Goal: Task Accomplishment & Management: Use online tool/utility

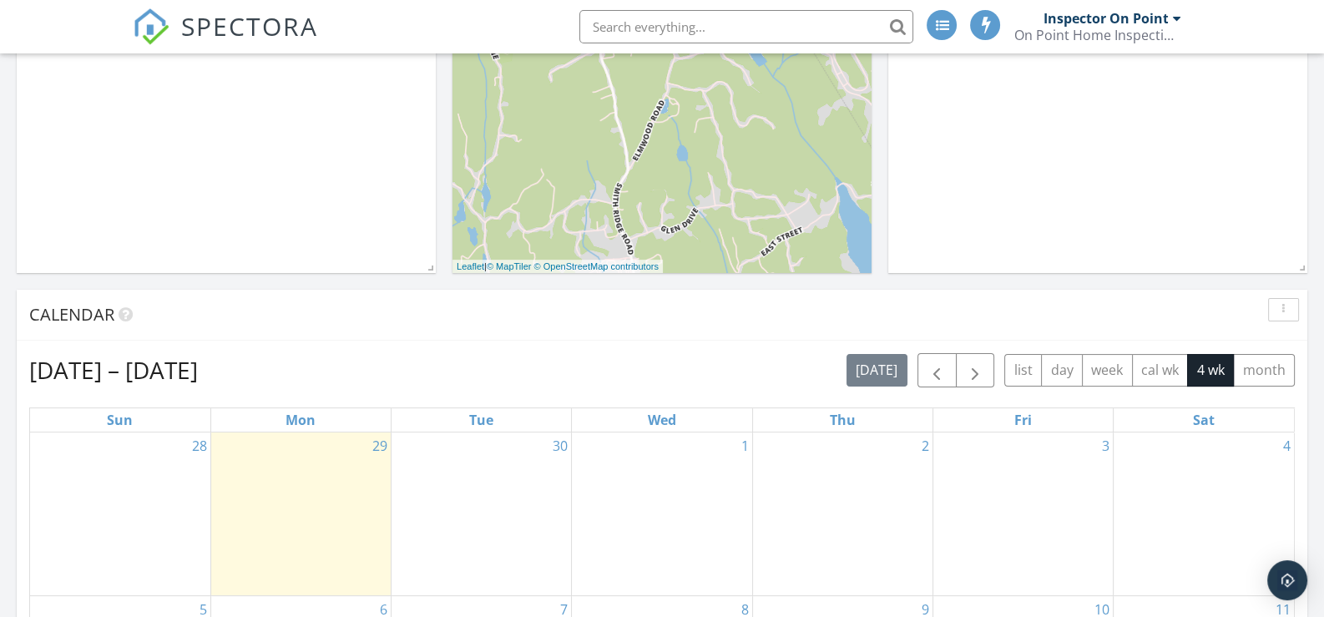
scroll to position [417, 0]
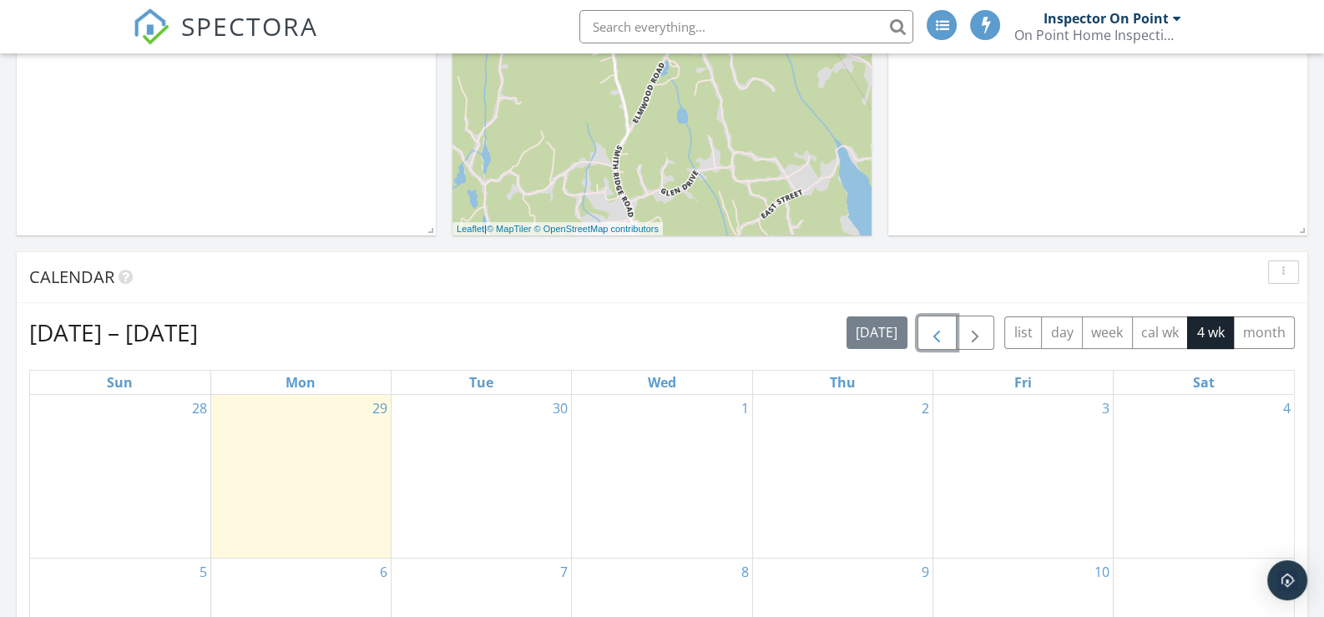
click at [936, 329] on span "button" at bounding box center [937, 333] width 20 height 20
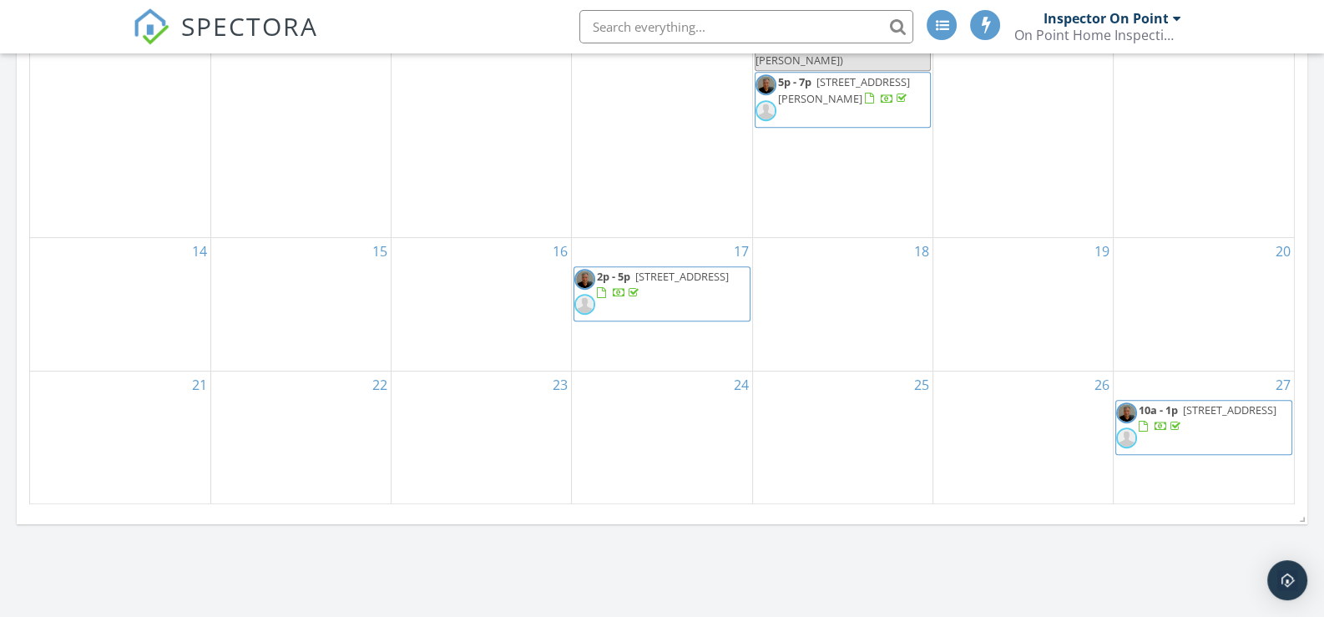
scroll to position [1085, 0]
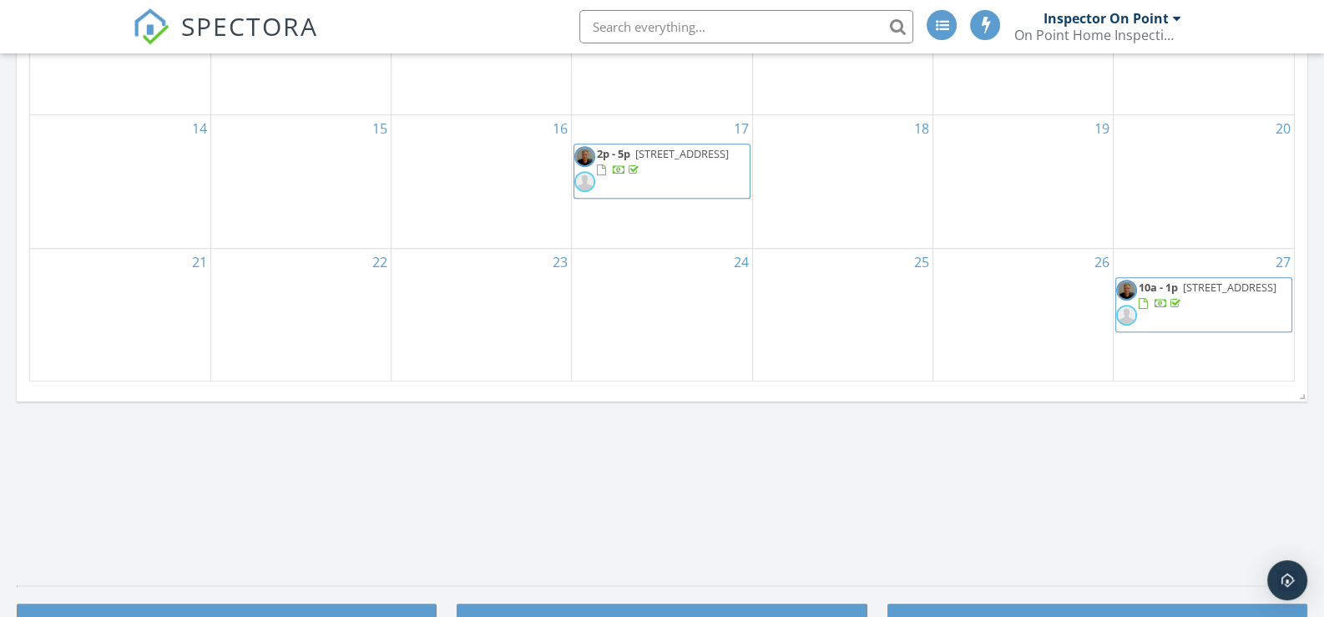
click at [1231, 293] on span "10a - 1p 9 Banks Dr, Weston 06883" at bounding box center [1203, 305] width 175 height 50
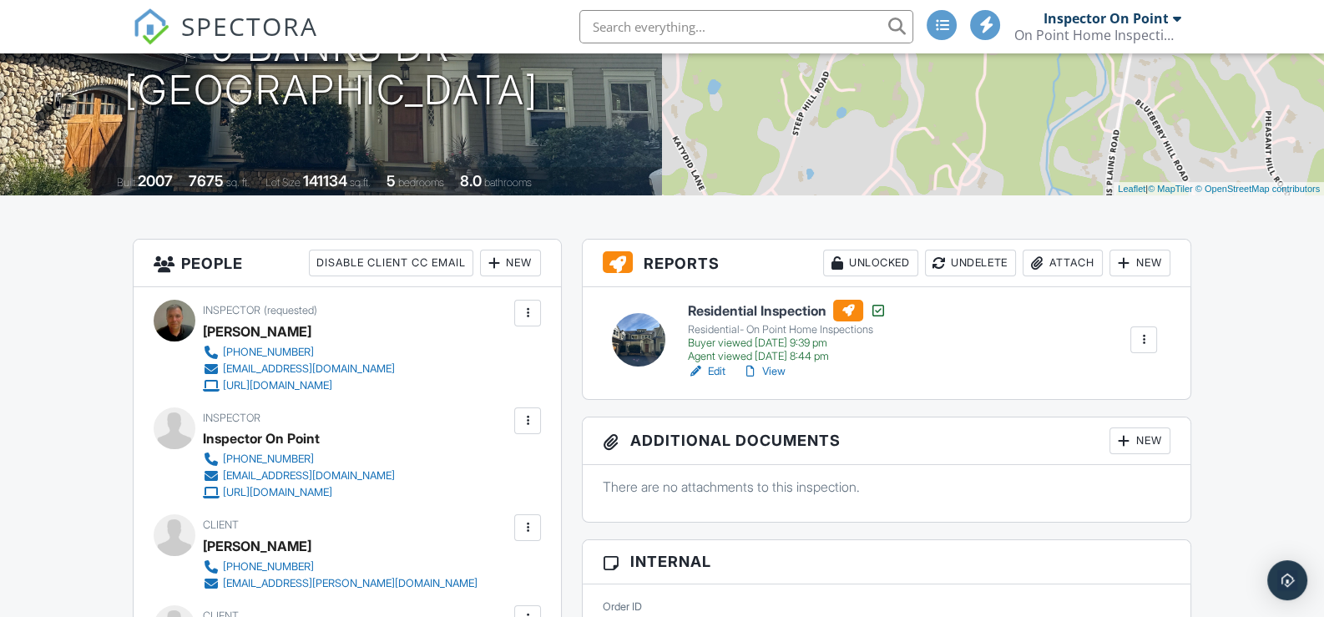
click at [1139, 260] on div "New" at bounding box center [1139, 263] width 61 height 27
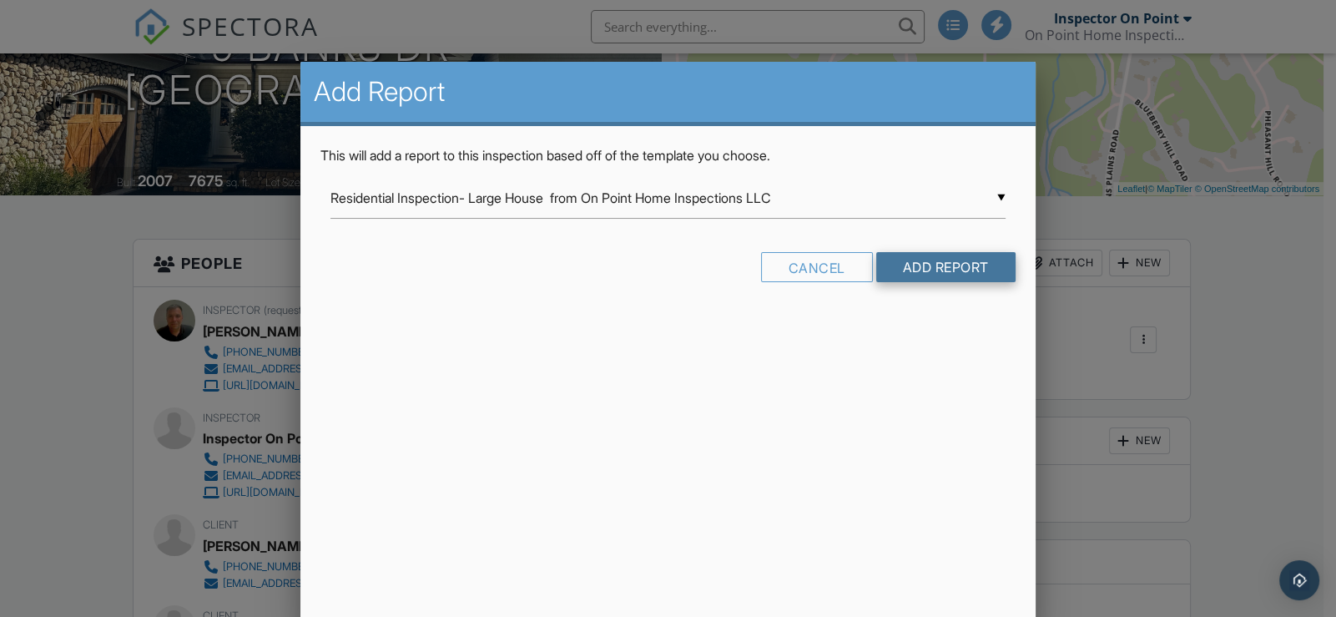
click at [934, 264] on input "Add Report" at bounding box center [945, 267] width 139 height 30
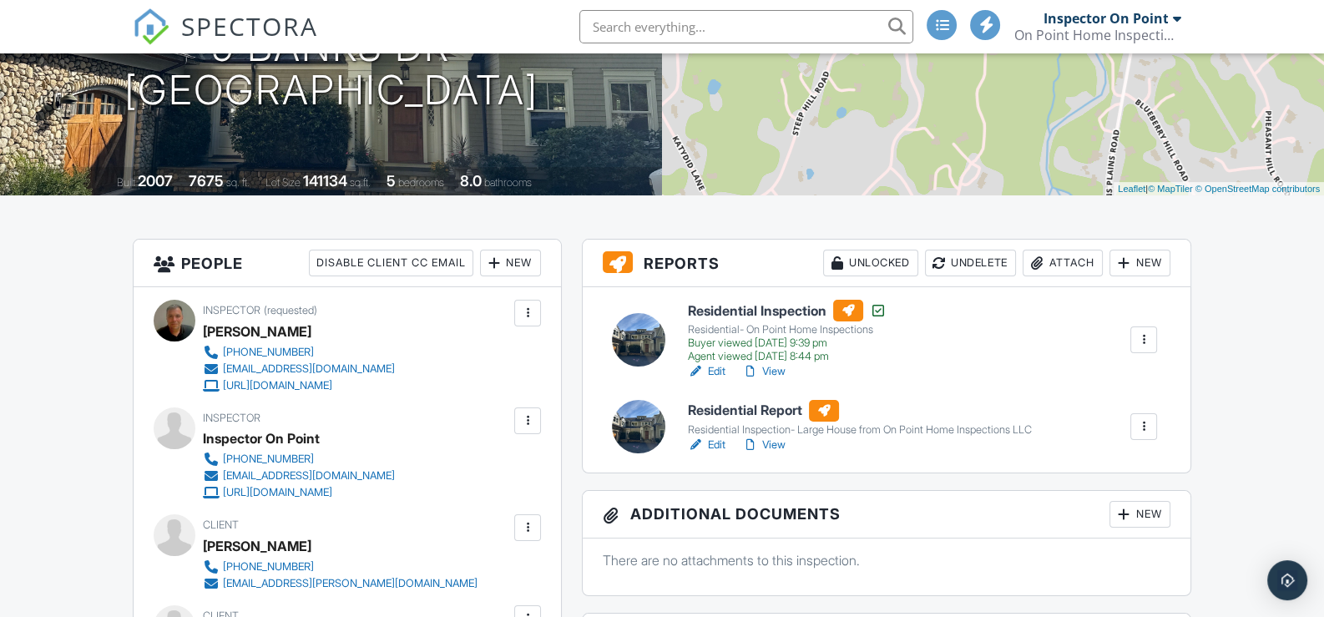
click at [715, 439] on link "Edit" at bounding box center [707, 445] width 38 height 17
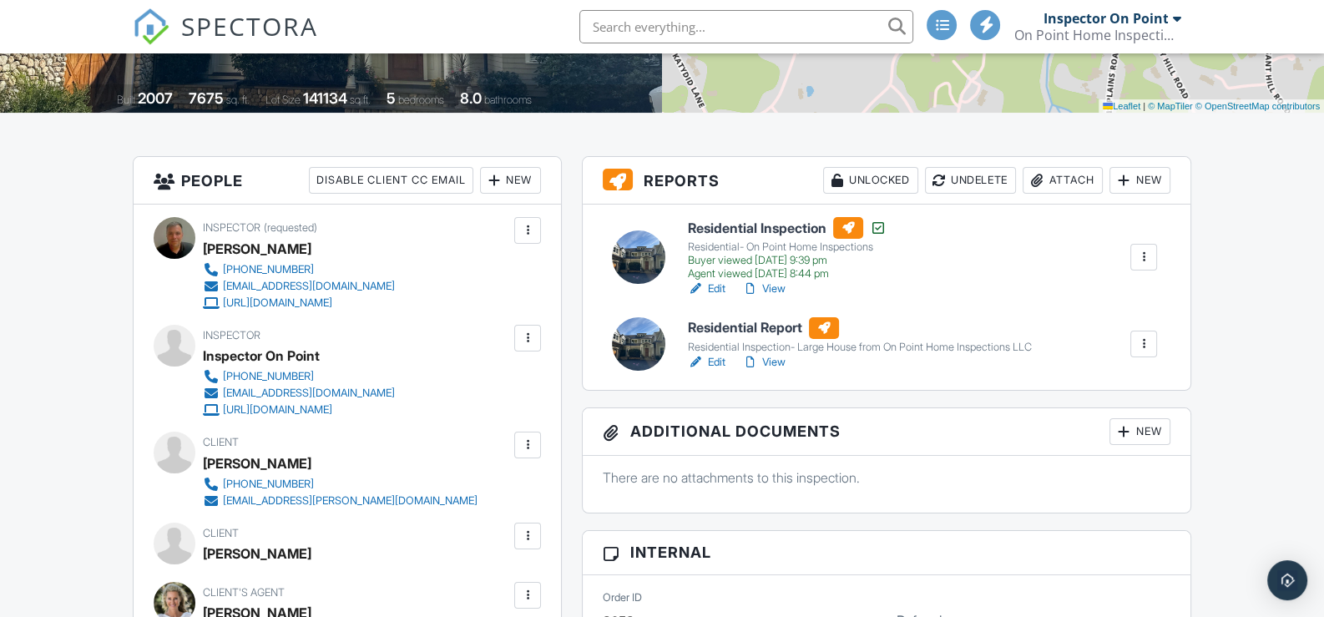
click at [714, 354] on link "Edit" at bounding box center [707, 362] width 38 height 17
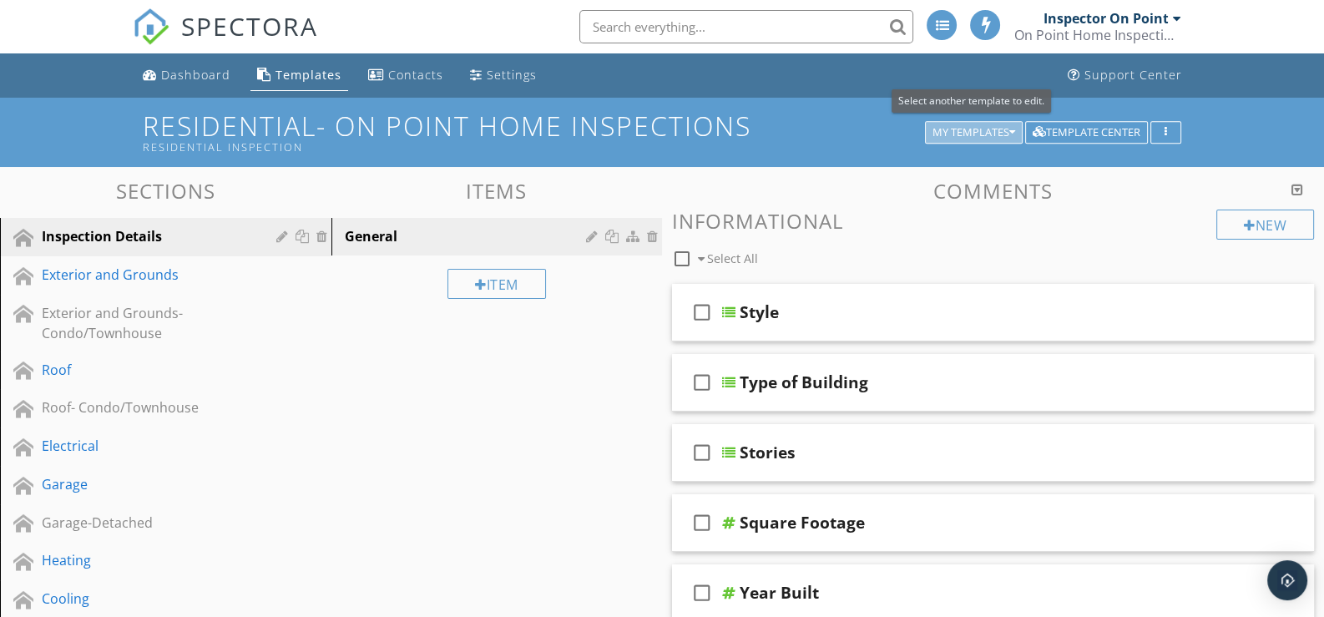
click at [1011, 128] on icon "button" at bounding box center [1012, 133] width 6 height 12
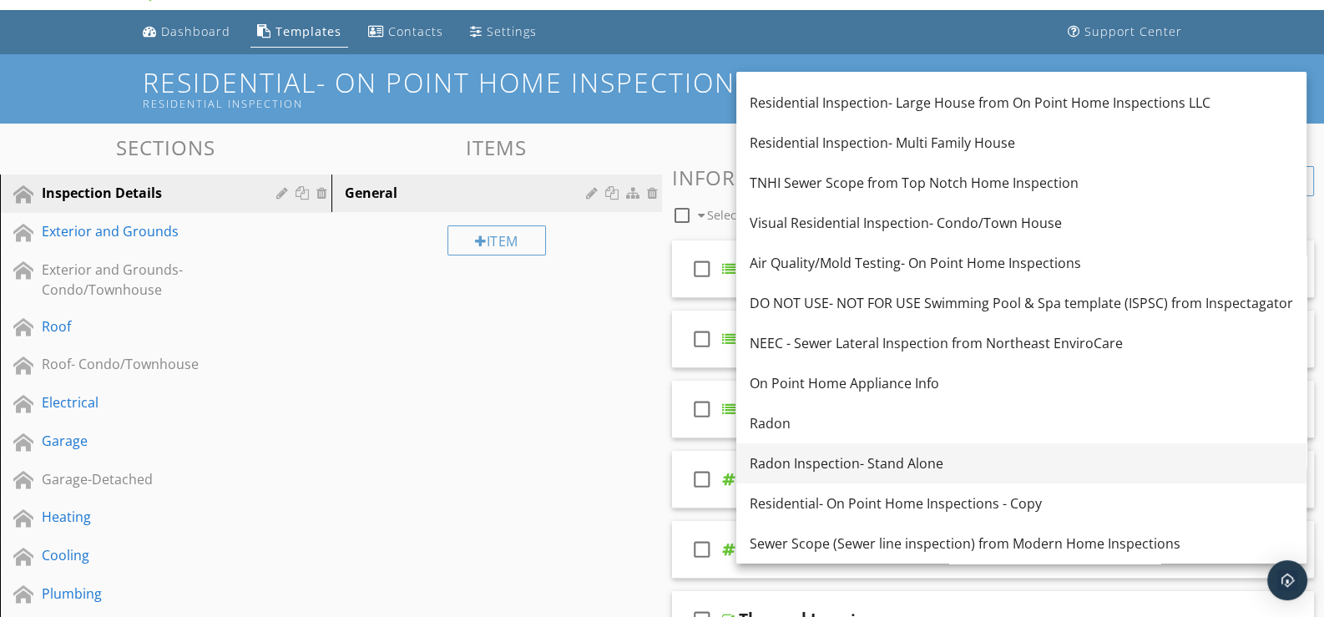
scroll to position [83, 0]
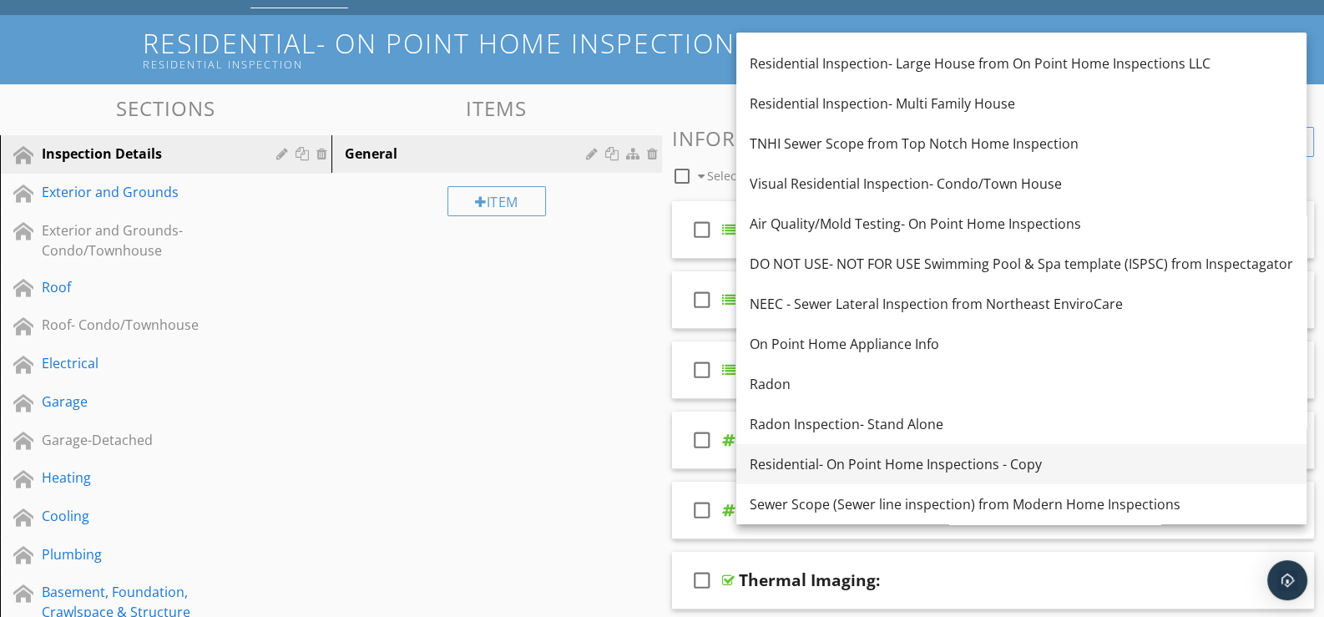
click at [783, 458] on div "Residential- On Point Home Inspections - Copy" at bounding box center [1021, 464] width 543 height 20
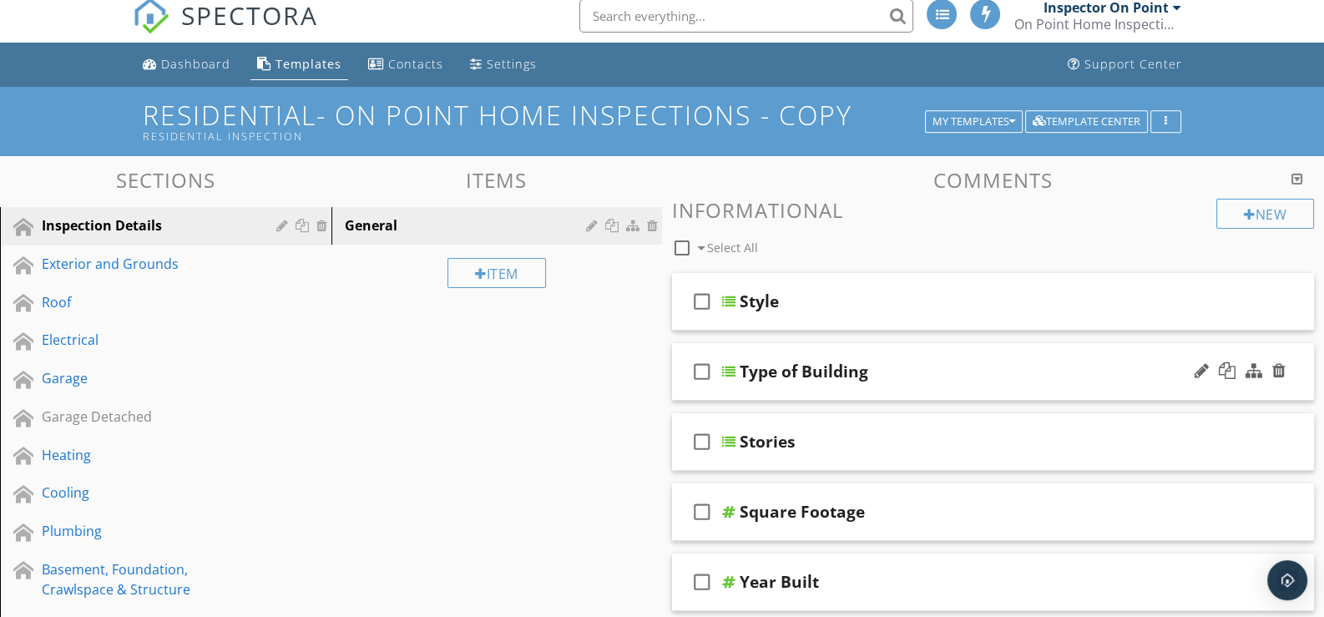
scroll to position [0, 0]
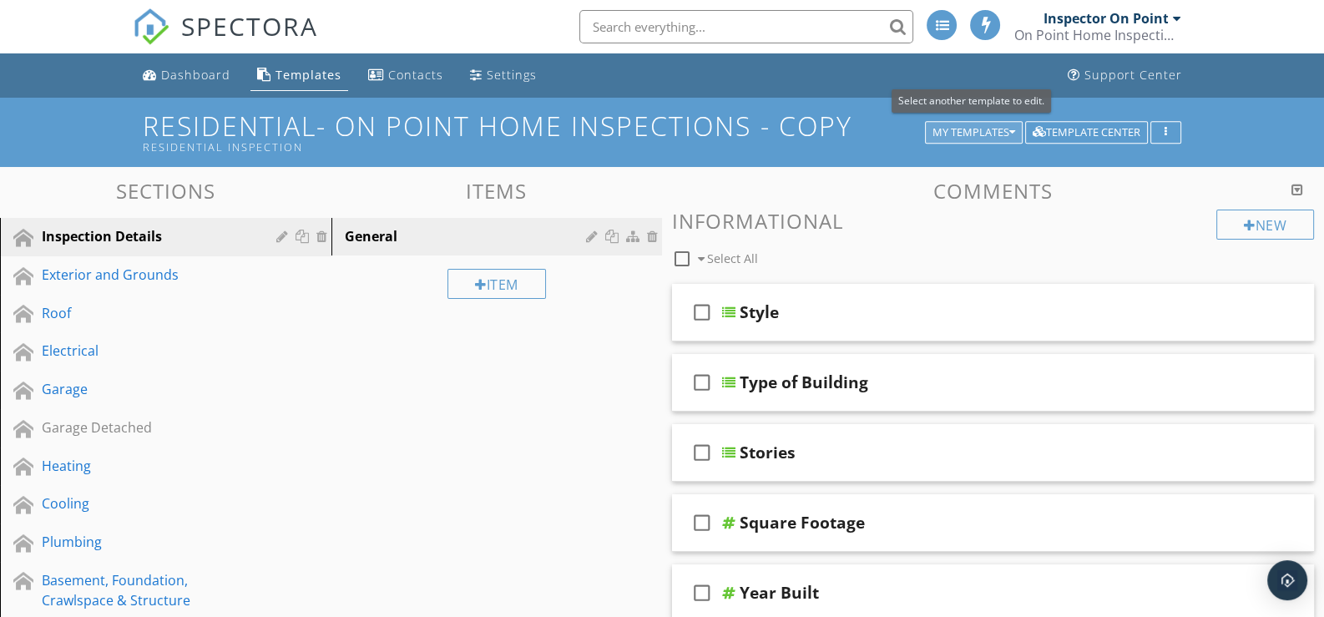
click at [1000, 129] on div "My Templates" at bounding box center [973, 133] width 83 height 12
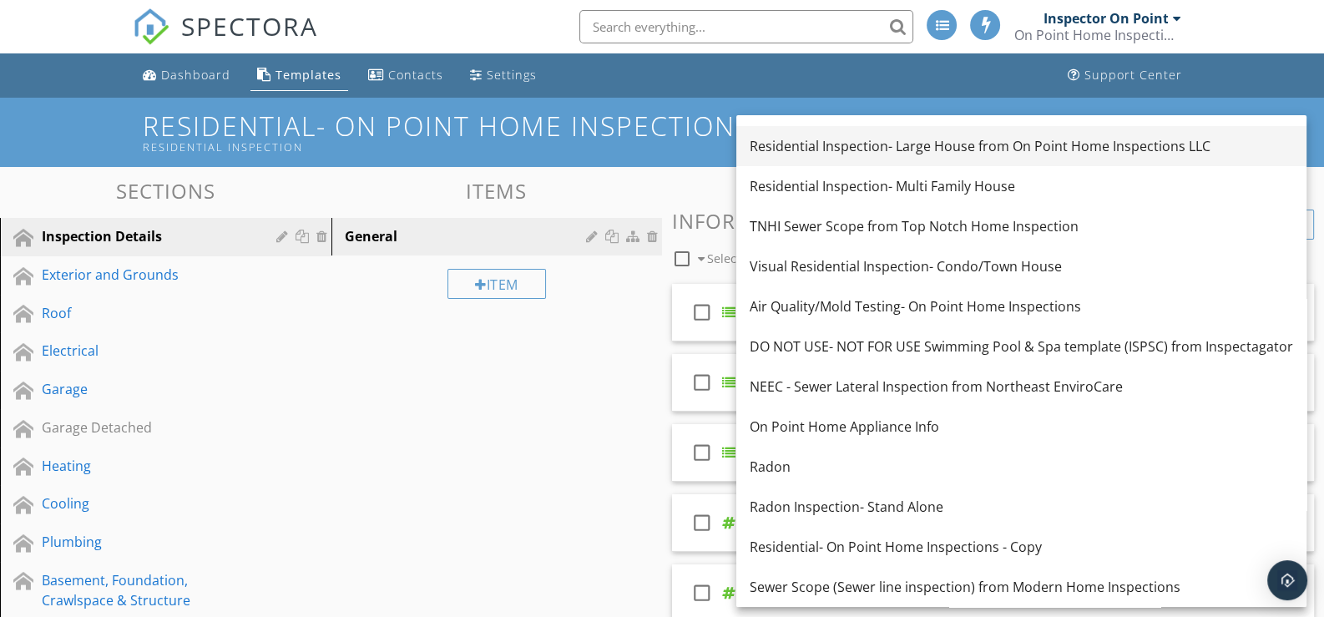
click at [821, 140] on div "Residential Inspection- Large House from On Point Home Inspections LLC" at bounding box center [1021, 146] width 543 height 20
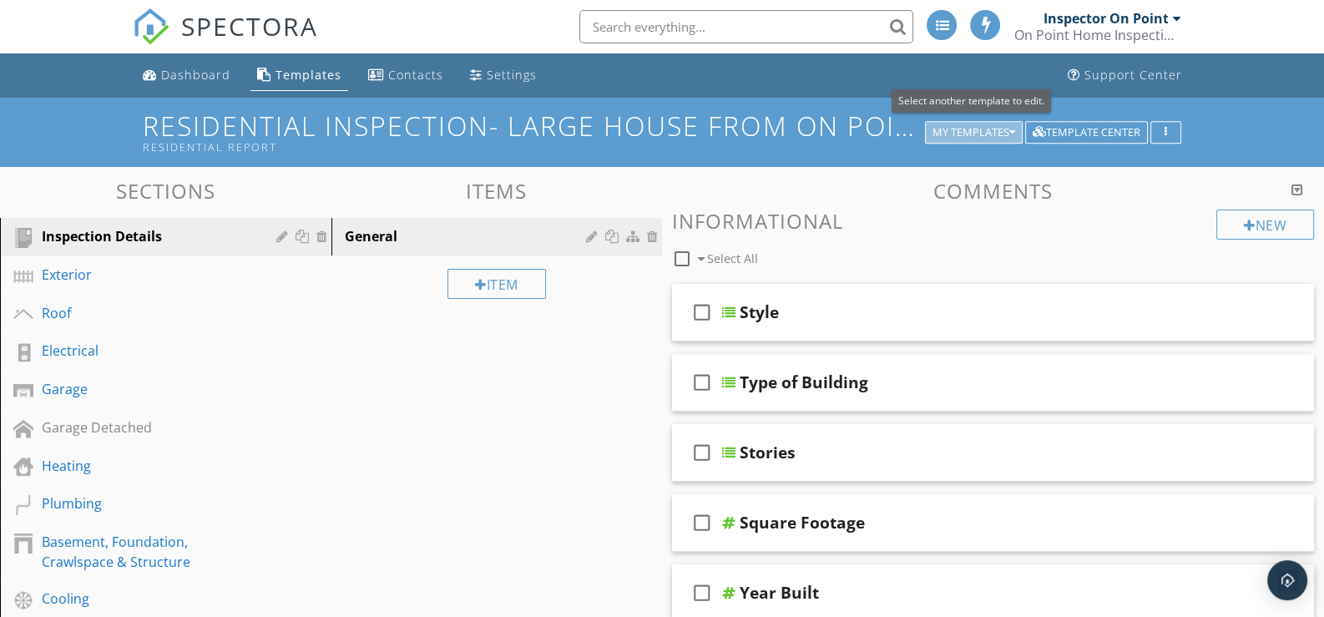
click at [1010, 128] on icon "button" at bounding box center [1012, 133] width 6 height 12
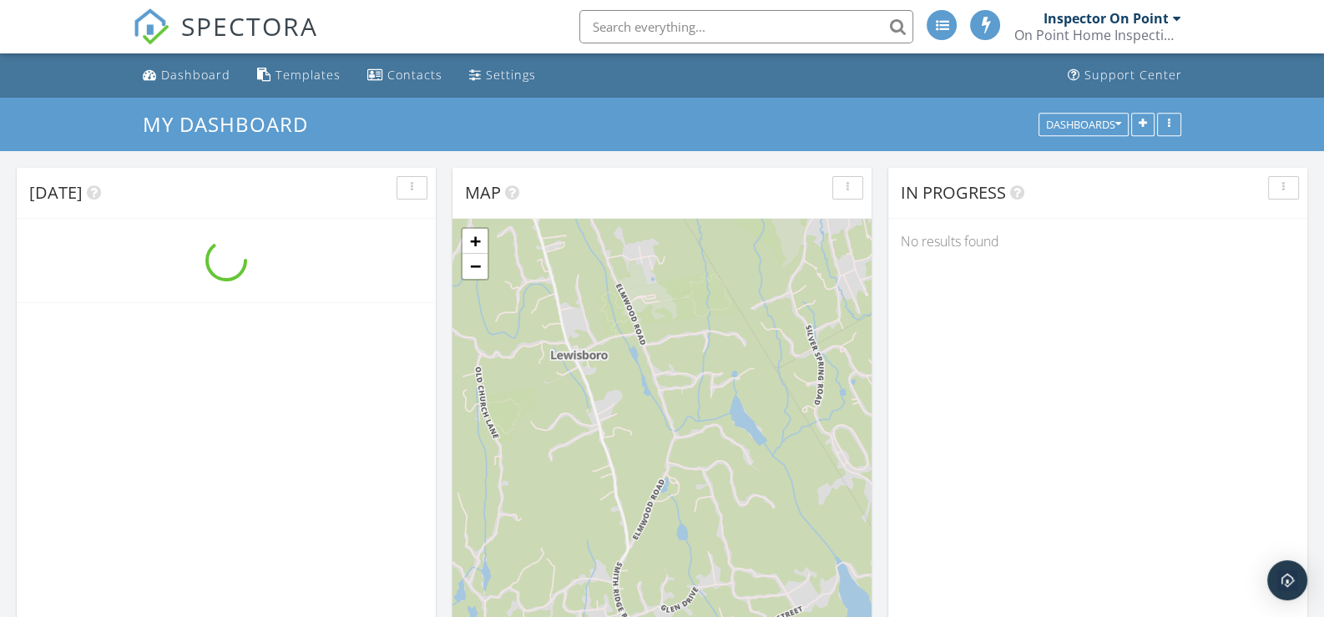
scroll to position [1544, 1349]
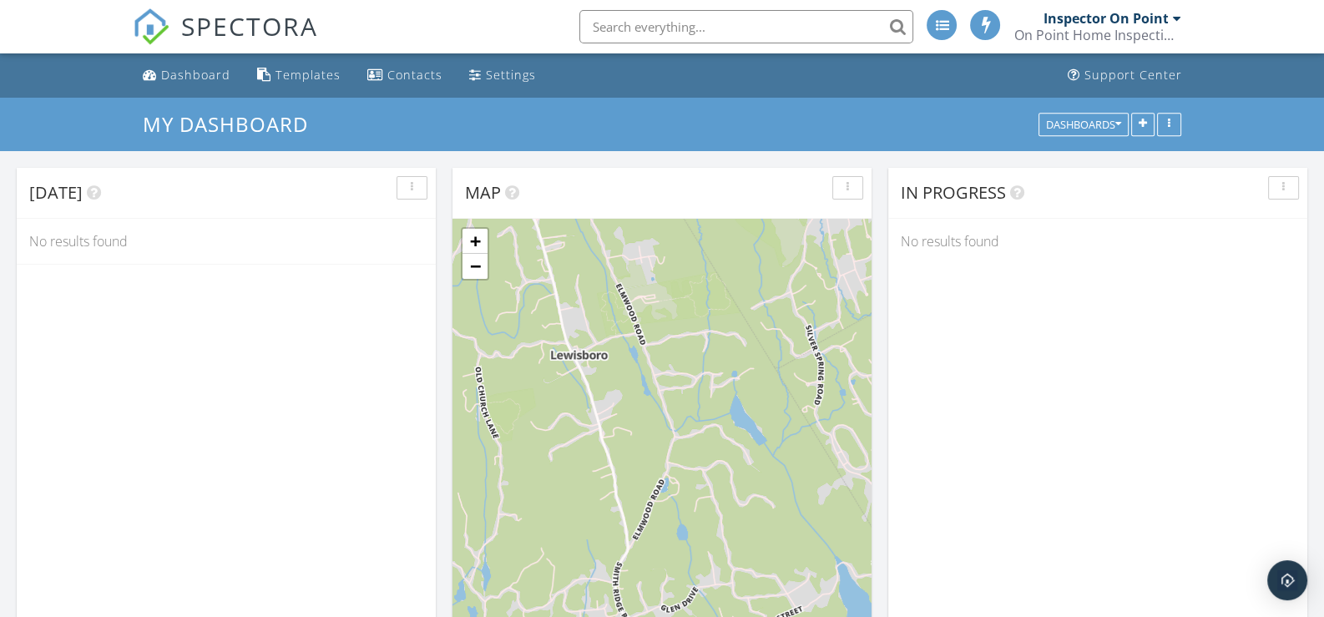
click at [1175, 14] on div at bounding box center [1176, 18] width 8 height 13
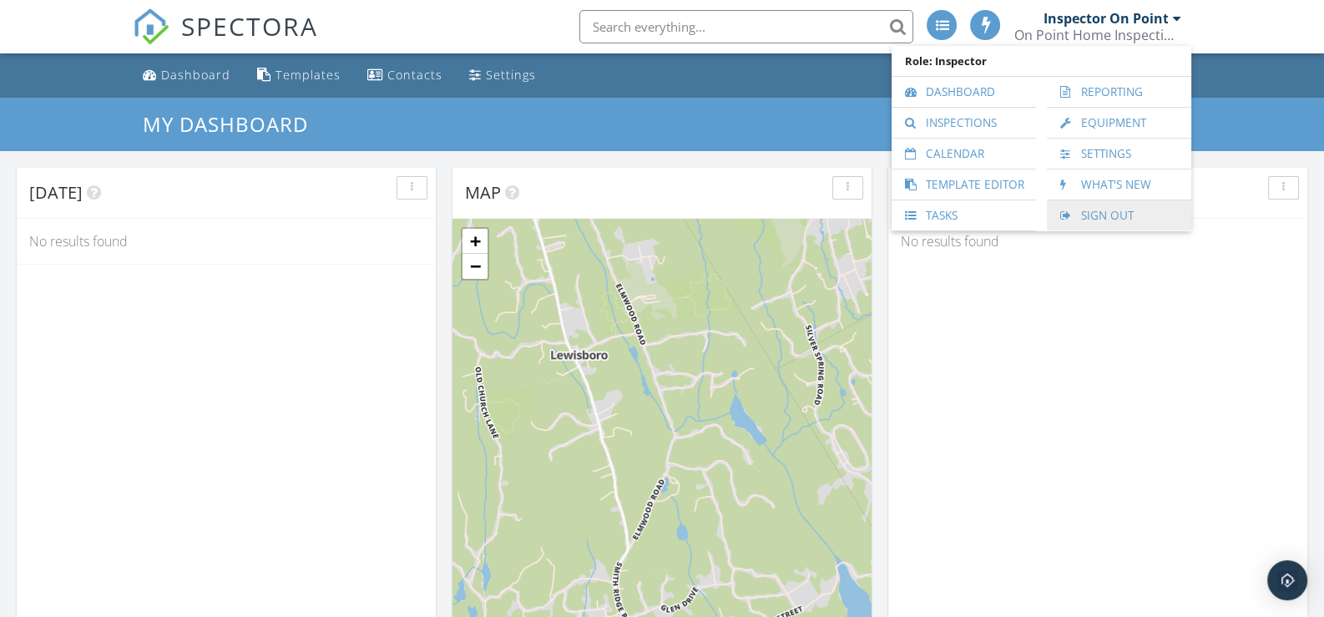
click at [1123, 212] on link "Sign Out" at bounding box center [1119, 215] width 128 height 30
